Goal: Use online tool/utility: Utilize a website feature to perform a specific function

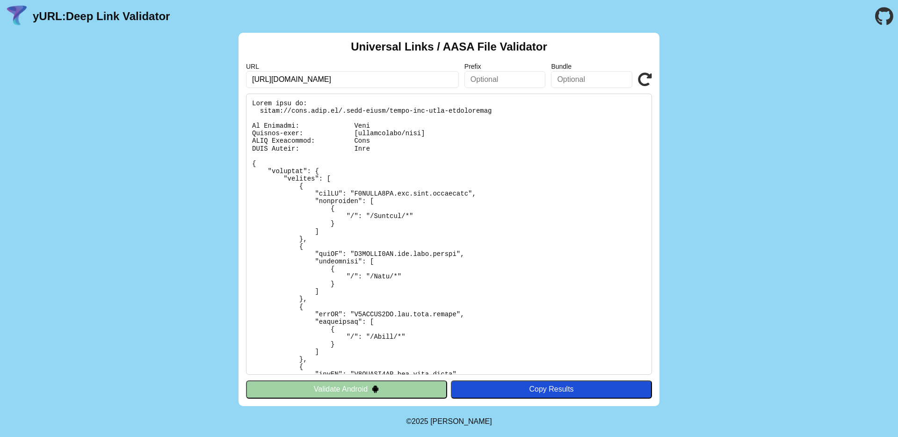
click at [275, 80] on input "[URL][DOMAIN_NAME]" at bounding box center [352, 79] width 213 height 17
type input "[URL][DOMAIN_NAME]"
click at [642, 83] on icon at bounding box center [645, 80] width 14 height 14
